Goal: Transaction & Acquisition: Purchase product/service

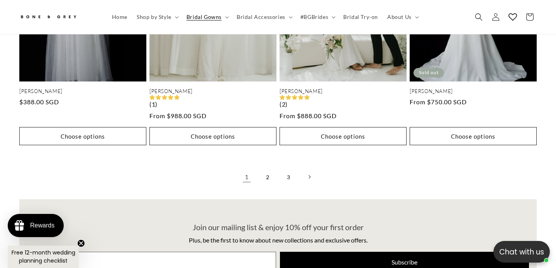
scroll to position [1644, 0]
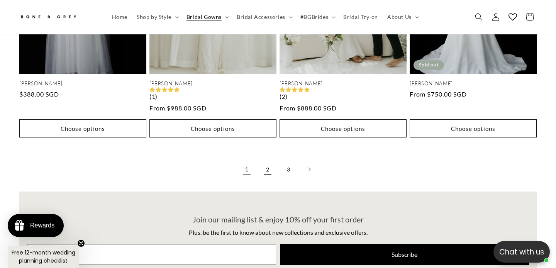
click at [268, 160] on link "2" at bounding box center [267, 168] width 17 height 17
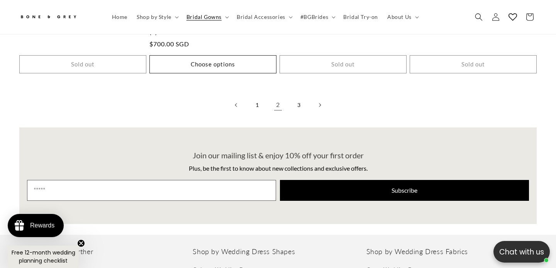
scroll to position [1702, 0]
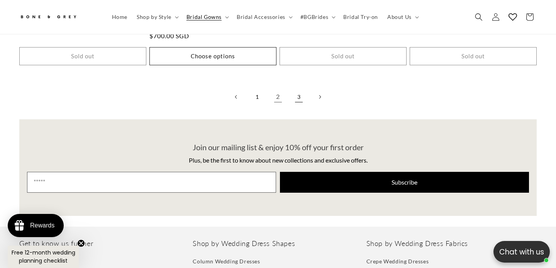
click at [296, 88] on link "3" at bounding box center [298, 96] width 17 height 17
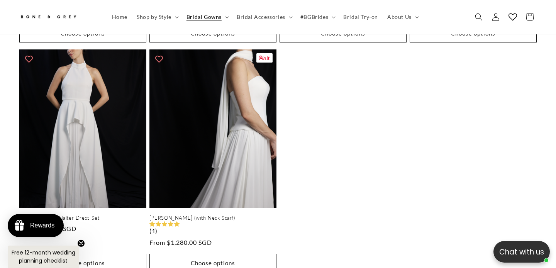
scroll to position [0, 187]
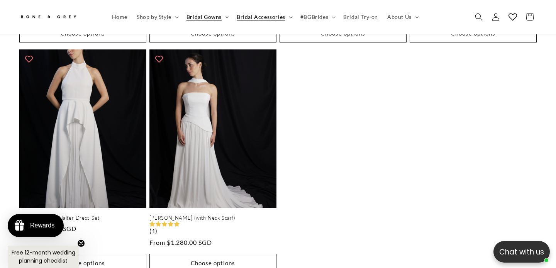
click at [255, 22] on summary "Bridal Accessories" at bounding box center [264, 17] width 64 height 16
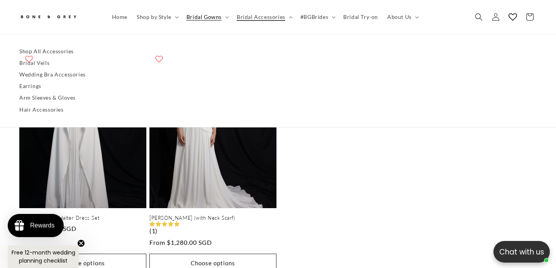
scroll to position [0, 375]
click at [213, 14] on span "Bridal Gowns" at bounding box center [203, 17] width 35 height 7
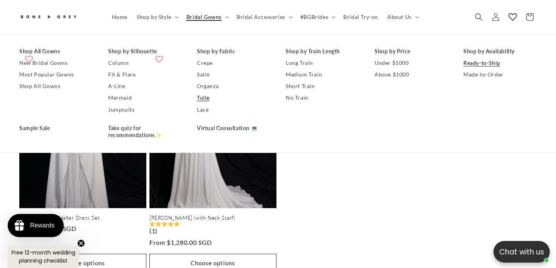
scroll to position [0, 0]
click at [207, 96] on link "Tulle" at bounding box center [233, 98] width 73 height 12
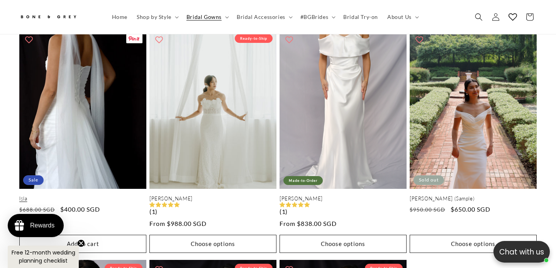
click at [82, 195] on link "Isla" at bounding box center [82, 198] width 127 height 7
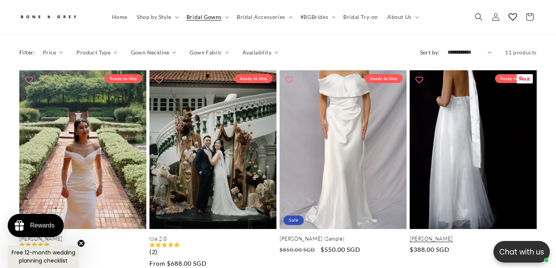
scroll to position [369, 0]
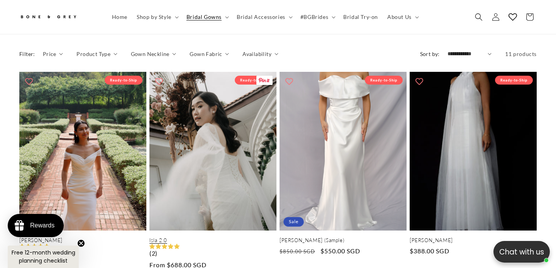
click at [248, 237] on link "Isla 2.0" at bounding box center [212, 240] width 127 height 7
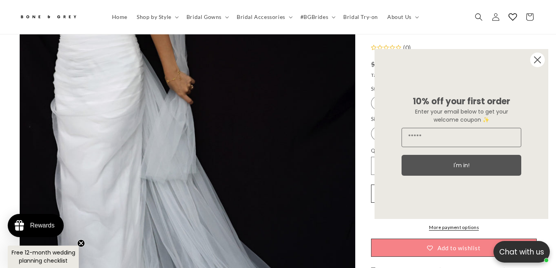
scroll to position [0, 187]
click at [538, 64] on circle "Close dialog" at bounding box center [537, 59] width 15 height 15
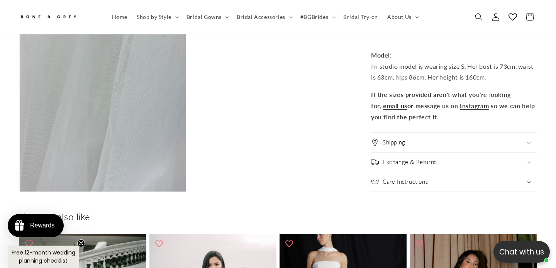
scroll to position [1406, 0]
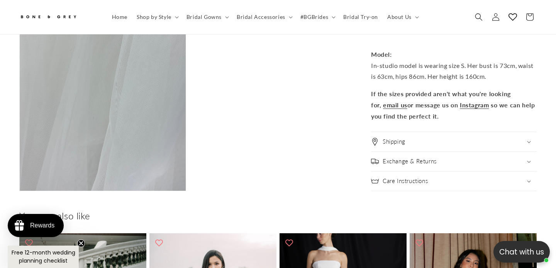
click at [431, 157] on h2 "Exchange & Returns" at bounding box center [409, 161] width 54 height 8
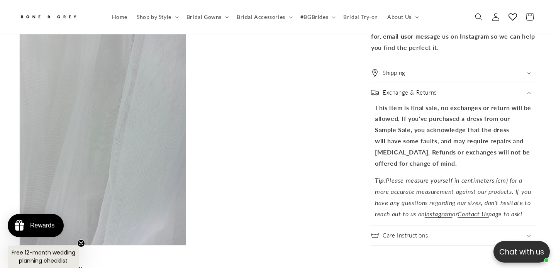
scroll to position [0, 187]
click at [422, 63] on summary "Shipping" at bounding box center [454, 72] width 166 height 19
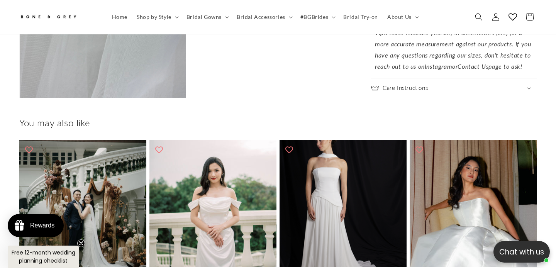
scroll to position [0, 0]
click at [421, 84] on h2 "Care Instructions" at bounding box center [404, 88] width 45 height 8
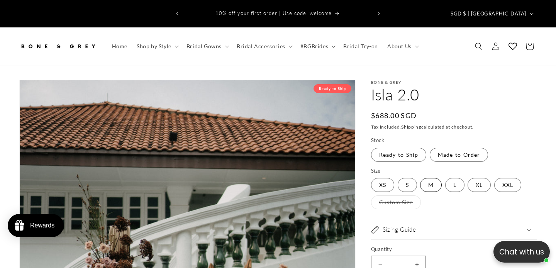
click at [426, 178] on label "M Variant sold out or unavailable" at bounding box center [431, 185] width 22 height 14
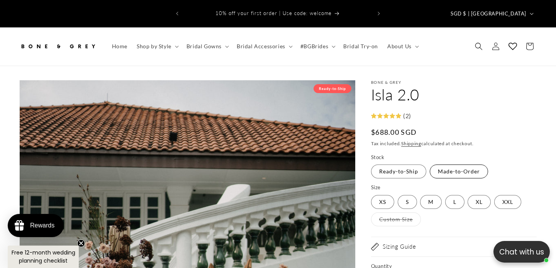
click at [453, 164] on label "Made-to-Order Variant sold out or unavailable" at bounding box center [458, 171] width 58 height 14
click at [410, 164] on label "Ready-to-Ship Variant sold out or unavailable" at bounding box center [398, 171] width 55 height 14
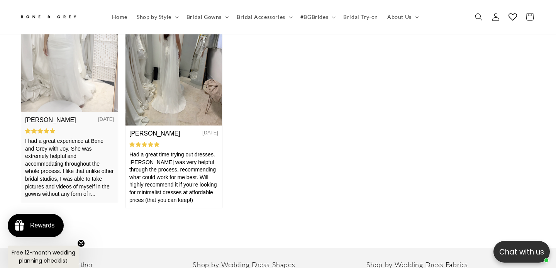
click at [70, 91] on img at bounding box center [69, 54] width 96 height 115
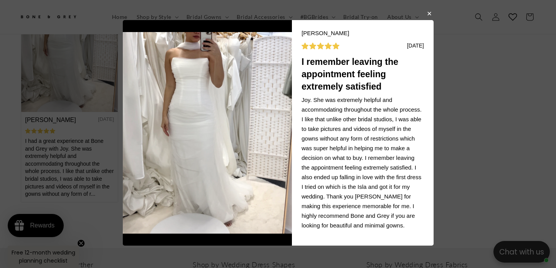
scroll to position [11, 0]
click at [497, 87] on body "[PERSON_NAME] T [DATE] I remember leaving the appointment feeling extremely sat…" at bounding box center [278, 134] width 556 height 268
click at [428, 14] on button "button" at bounding box center [428, 12] width 5 height 9
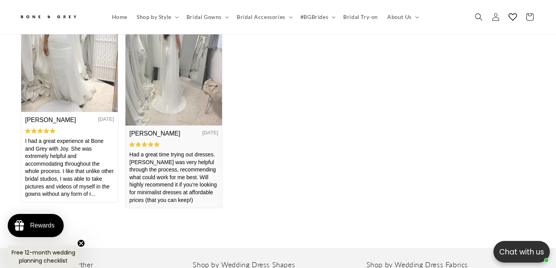
click at [198, 111] on img at bounding box center [173, 61] width 96 height 128
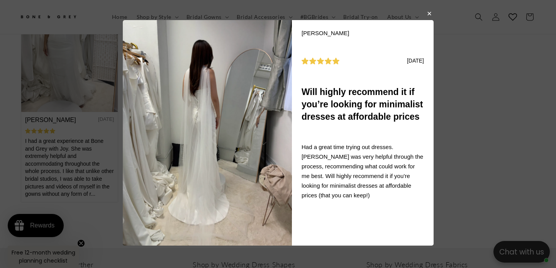
click at [427, 15] on button "button" at bounding box center [428, 12] width 5 height 9
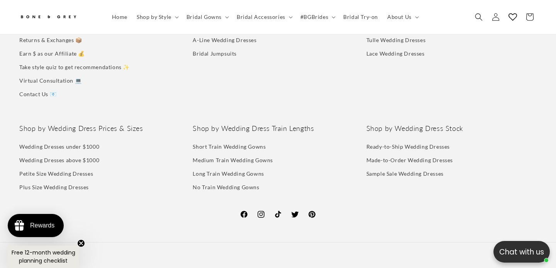
scroll to position [3410, 0]
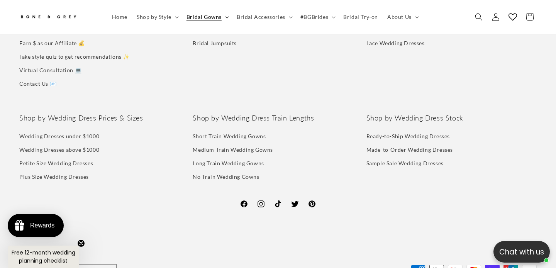
click at [215, 16] on span "Bridal Gowns" at bounding box center [203, 17] width 35 height 7
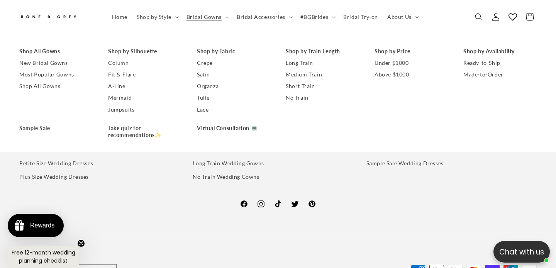
scroll to position [0, 187]
